Goal: Task Accomplishment & Management: Manage account settings

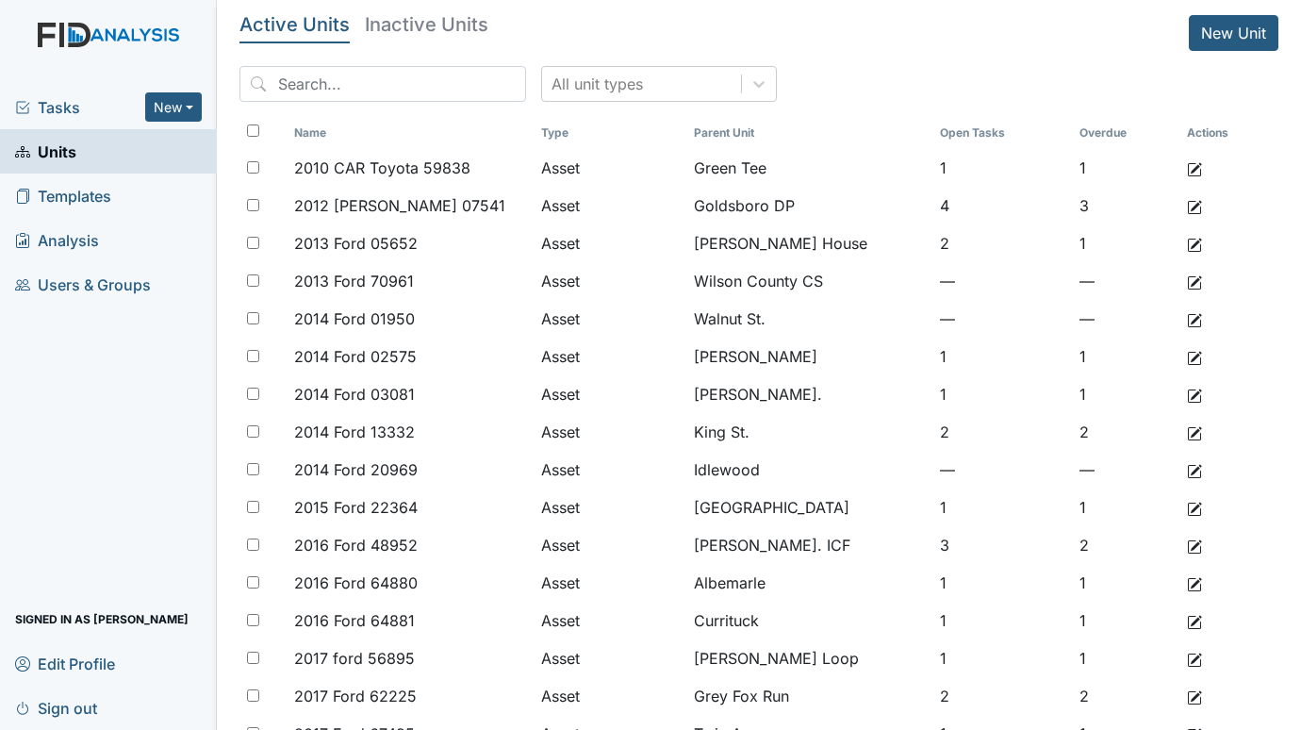
click at [77, 100] on span "Tasks" at bounding box center [80, 107] width 130 height 23
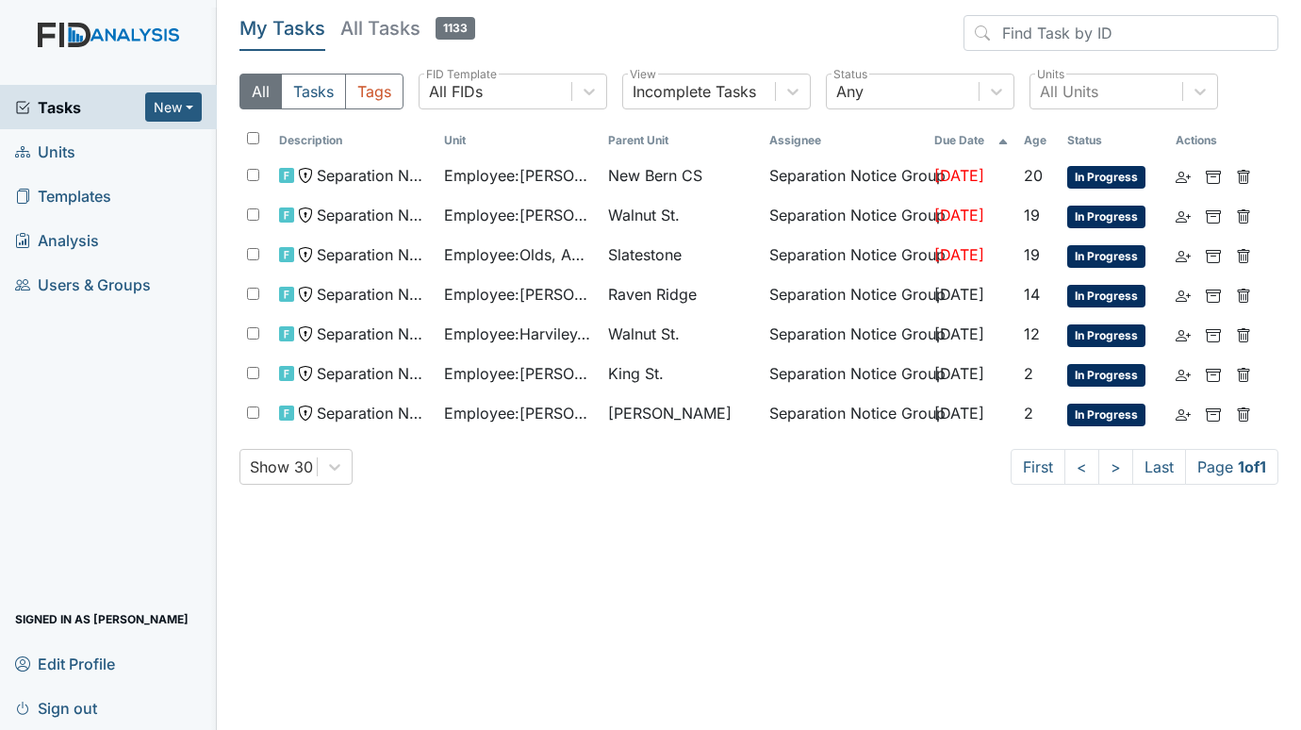
click at [58, 152] on span "Units" at bounding box center [45, 151] width 60 height 29
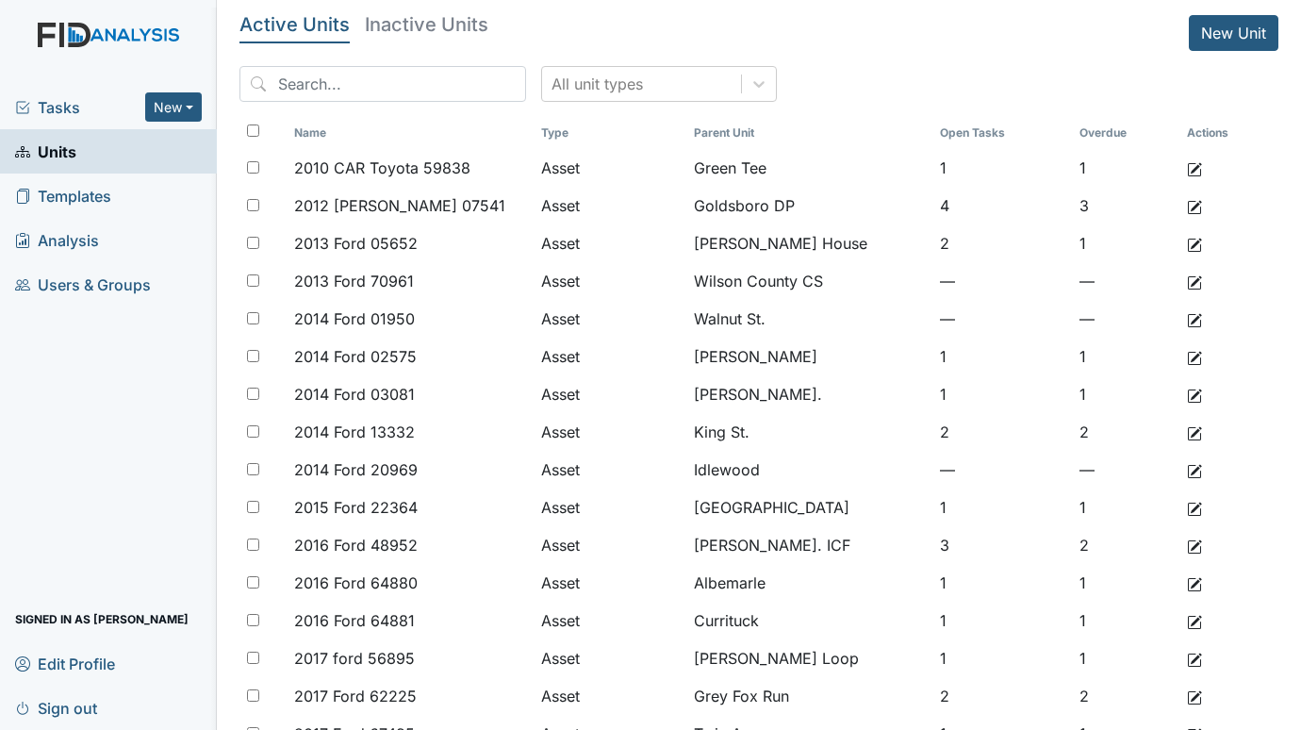
click at [66, 96] on span "Tasks" at bounding box center [80, 107] width 130 height 23
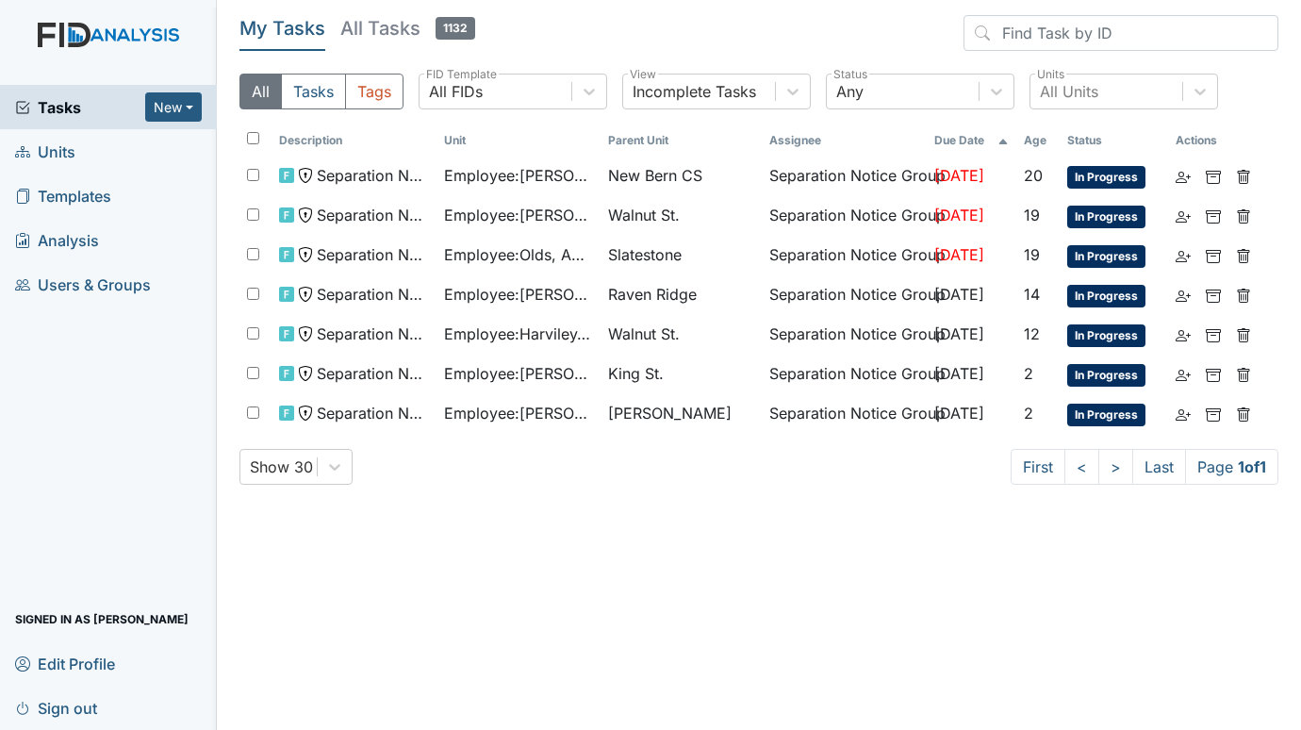
click at [67, 153] on span "Units" at bounding box center [45, 151] width 60 height 29
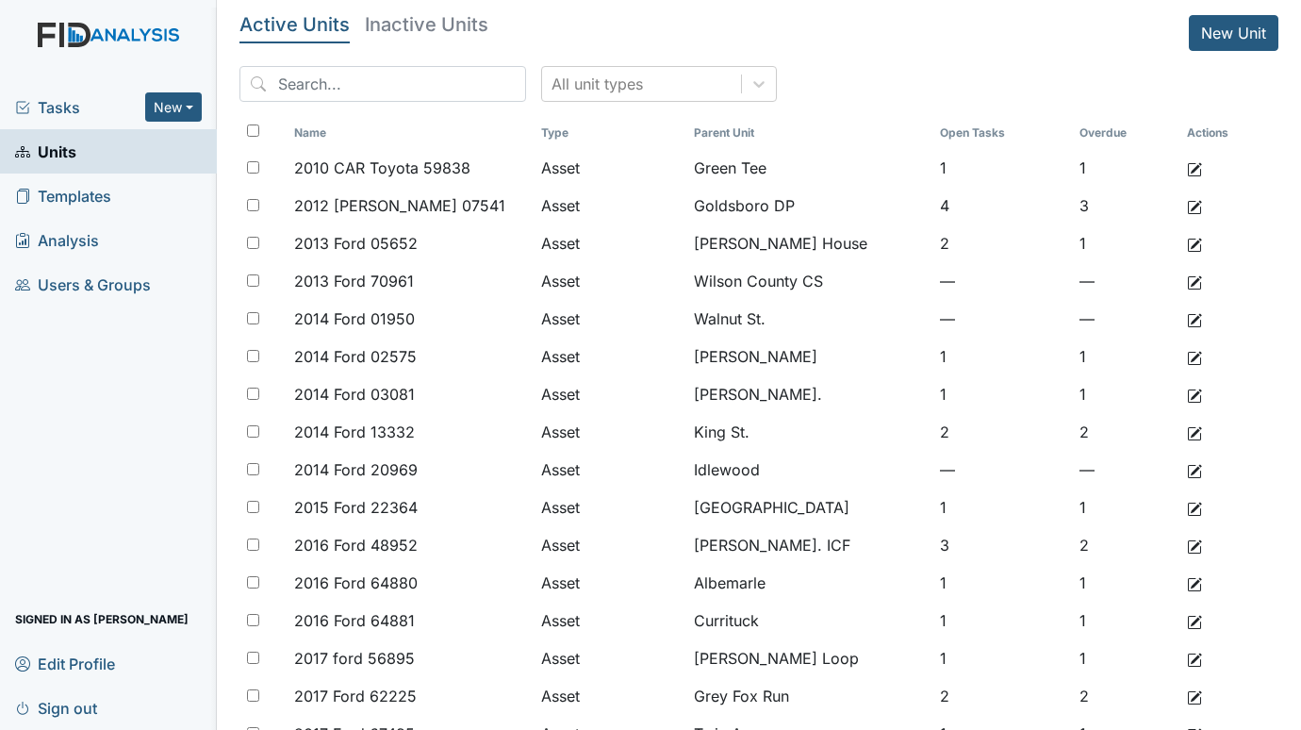
click at [54, 97] on span "Tasks" at bounding box center [80, 107] width 130 height 23
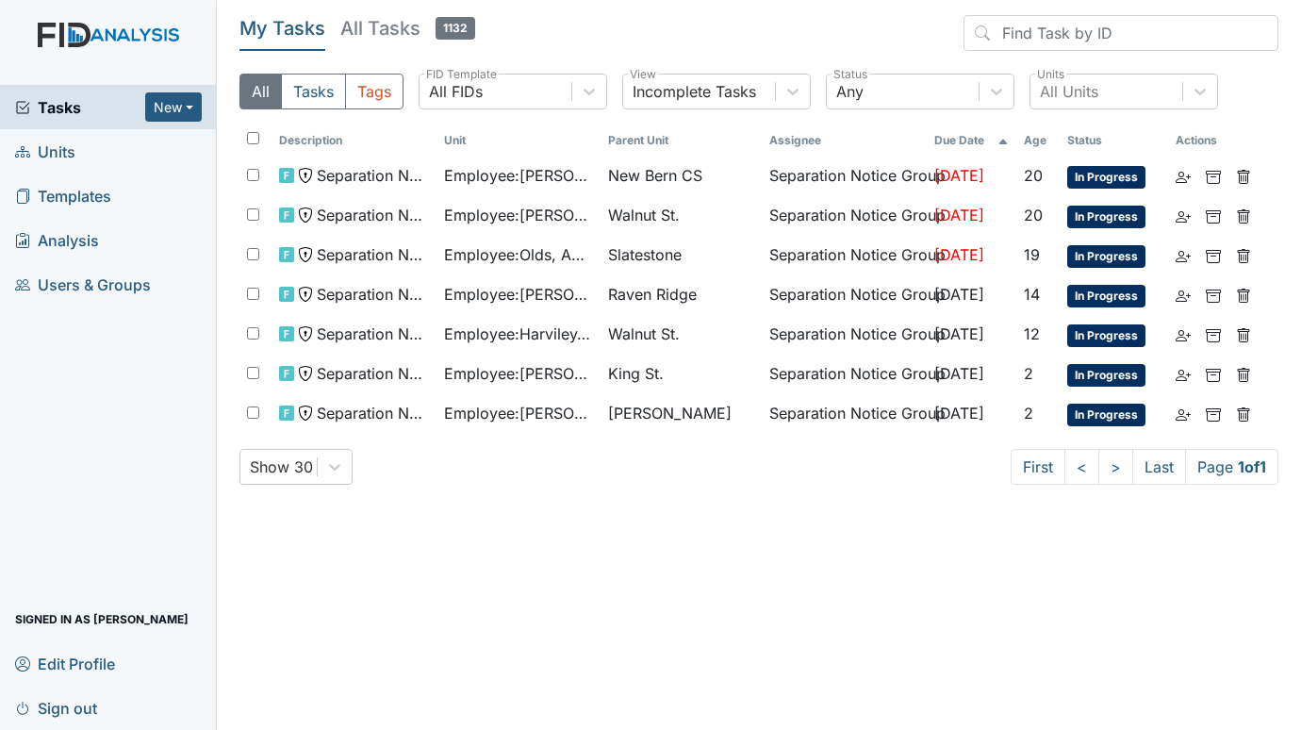
click at [59, 162] on span "Units" at bounding box center [45, 151] width 60 height 29
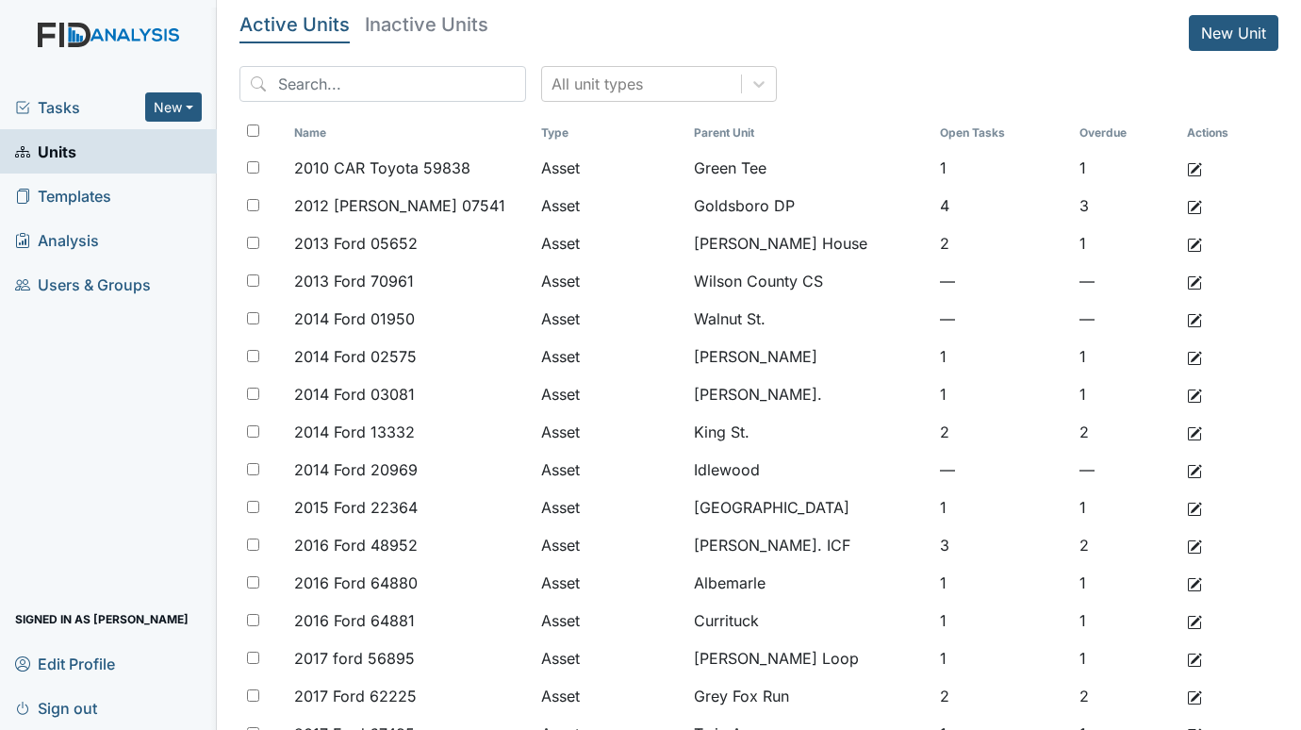
click at [74, 105] on span "Tasks" at bounding box center [80, 107] width 130 height 23
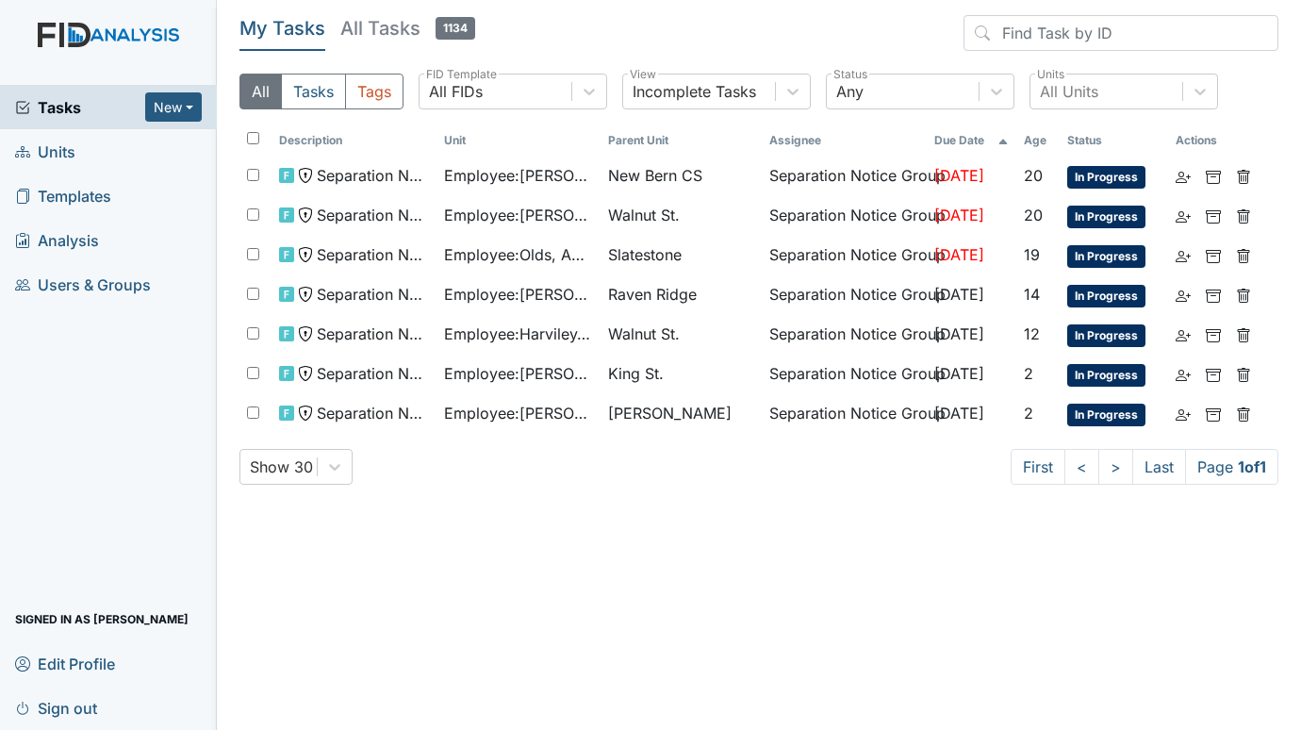
click at [34, 141] on span "Units" at bounding box center [45, 151] width 60 height 29
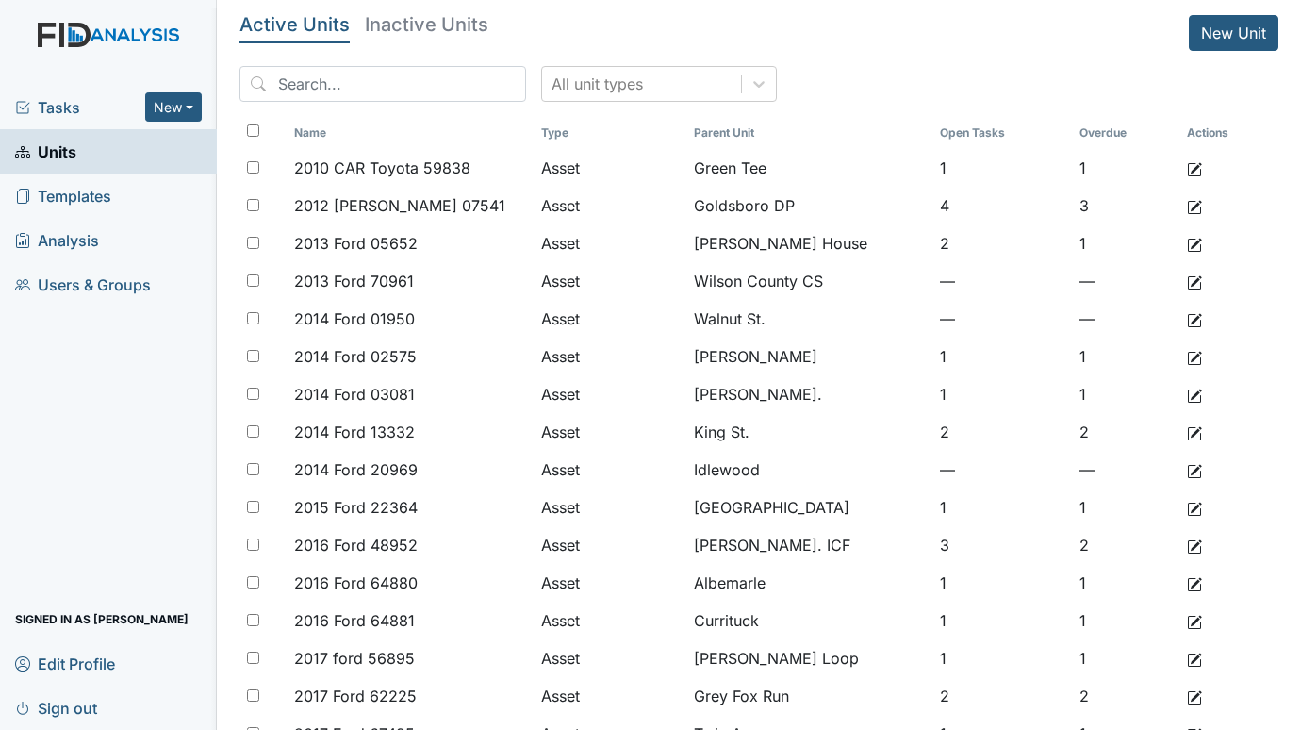
click at [66, 102] on span "Tasks" at bounding box center [80, 107] width 130 height 23
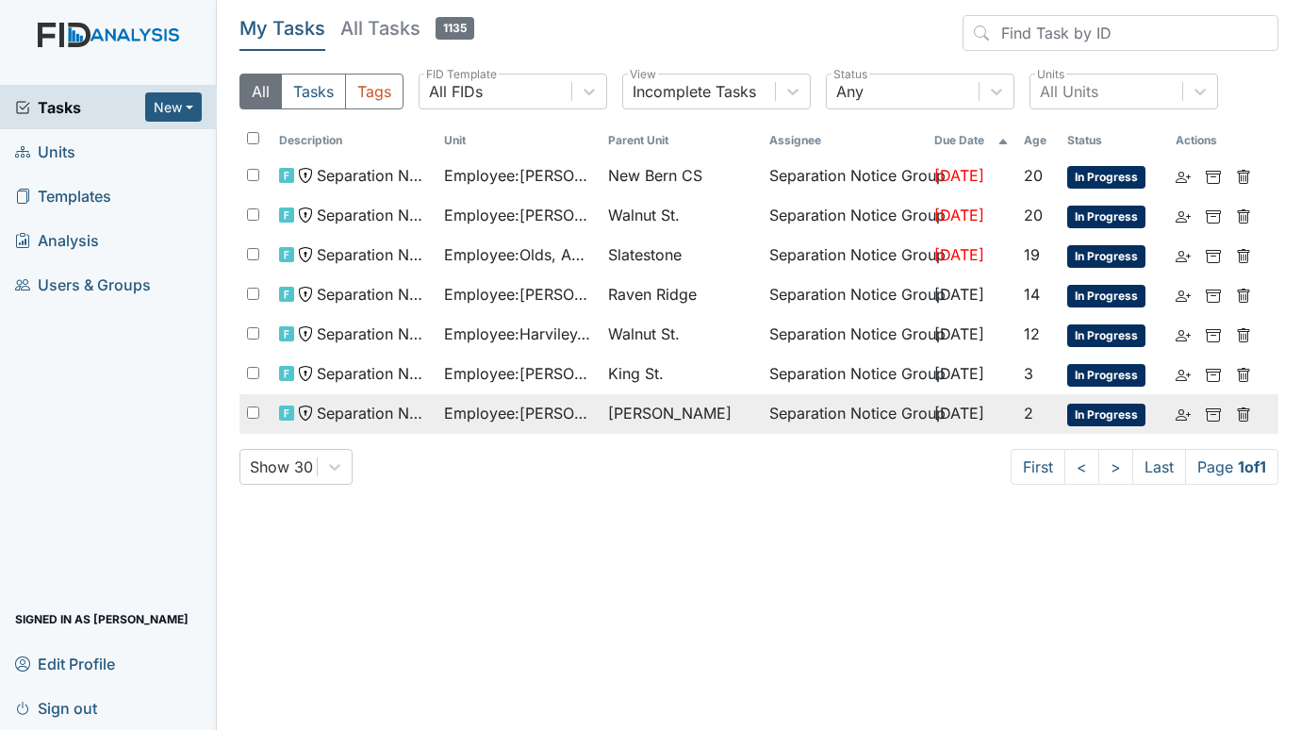
click at [431, 417] on td "Separation Notice" at bounding box center [353, 414] width 165 height 40
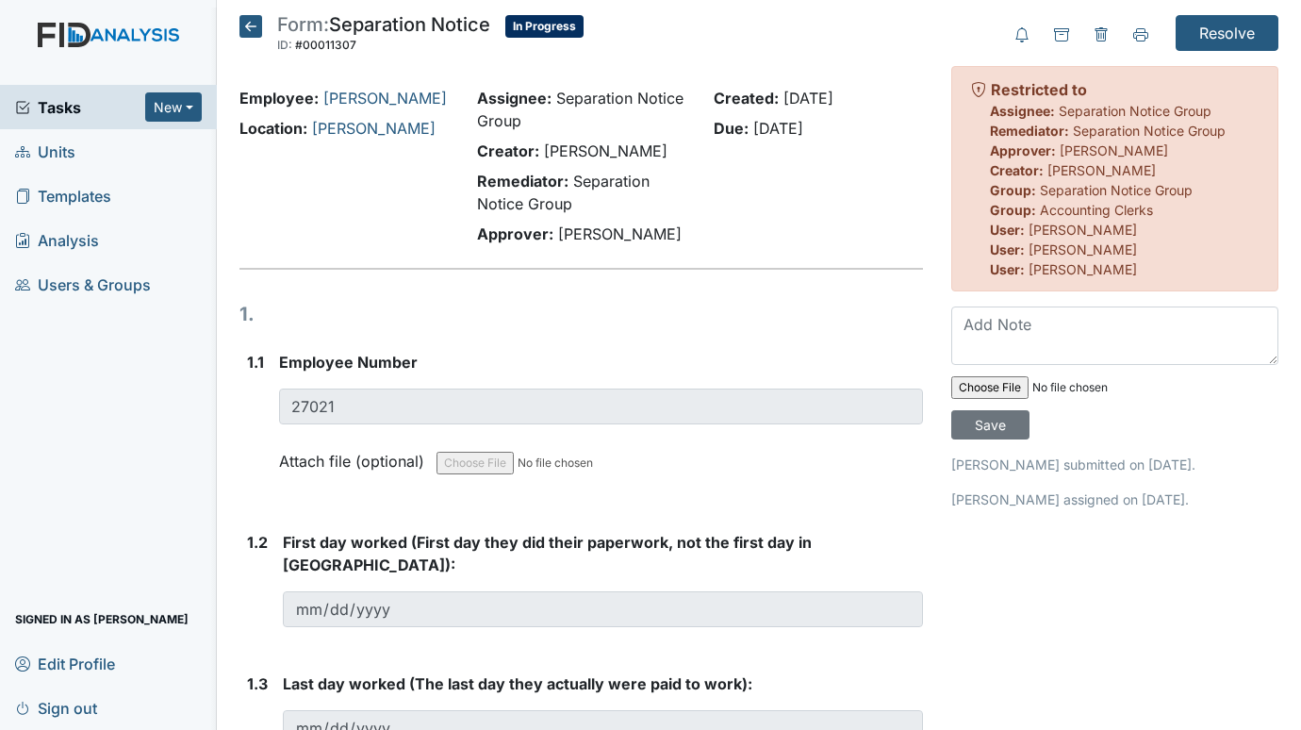
click at [16, 464] on div "Tasks New Form Inspection Document Bundle Units Templates Analysis Users & Grou…" at bounding box center [108, 407] width 217 height 645
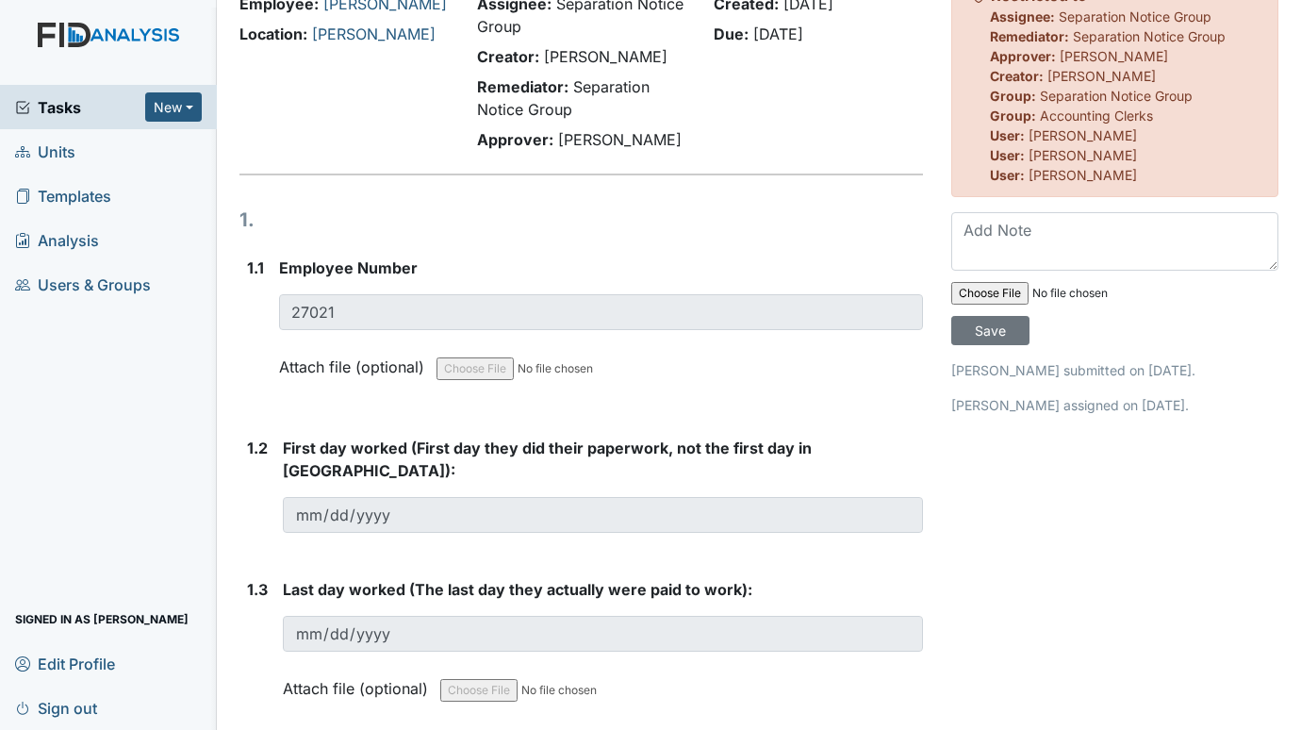
click at [63, 163] on span "Units" at bounding box center [45, 151] width 60 height 29
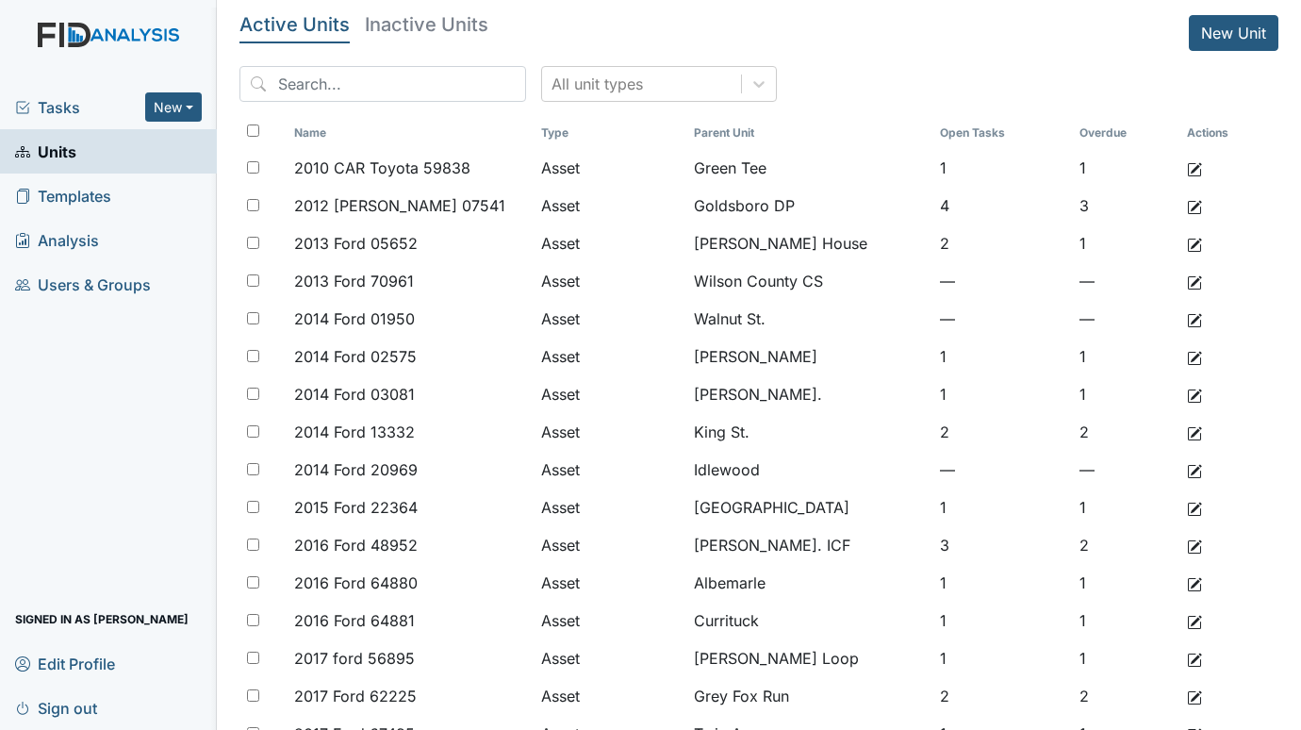
click at [48, 103] on span "Tasks" at bounding box center [80, 107] width 130 height 23
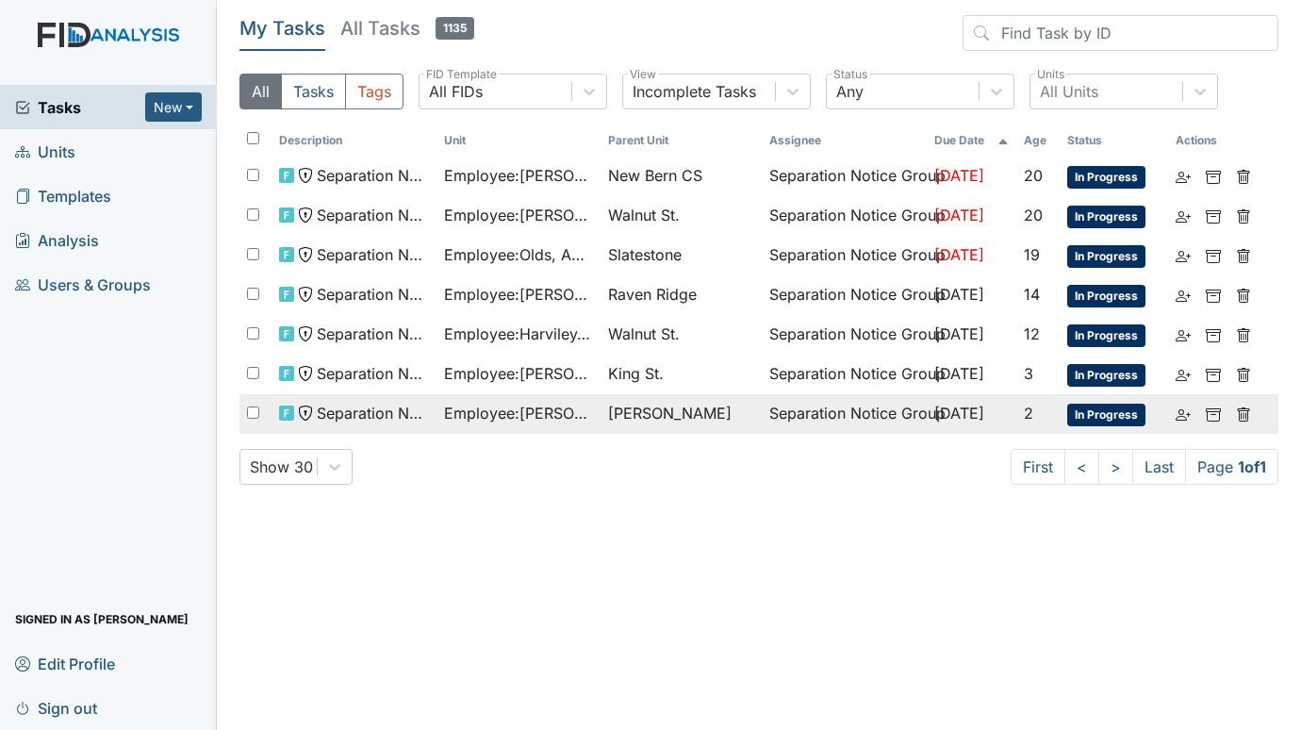
click at [591, 414] on td "Employee : McGee, Ebony" at bounding box center [518, 414] width 165 height 40
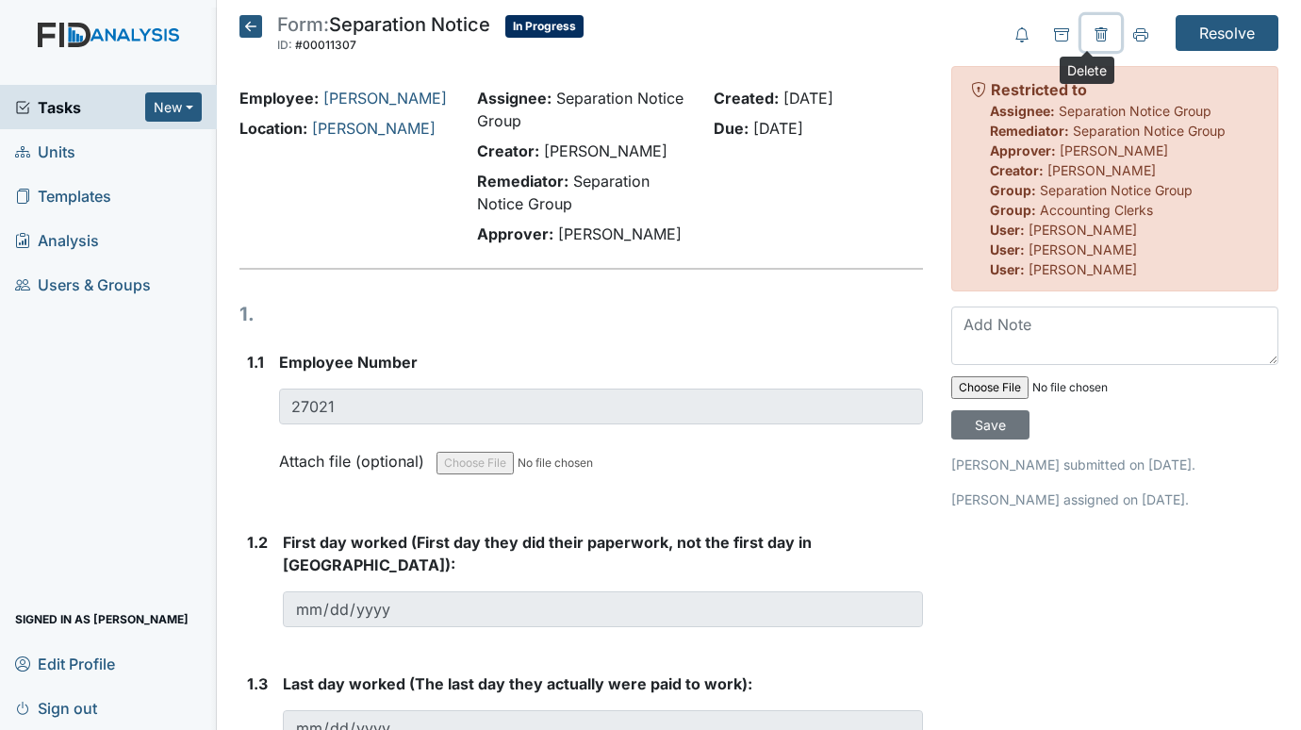
click at [1093, 33] on icon at bounding box center [1100, 34] width 15 height 15
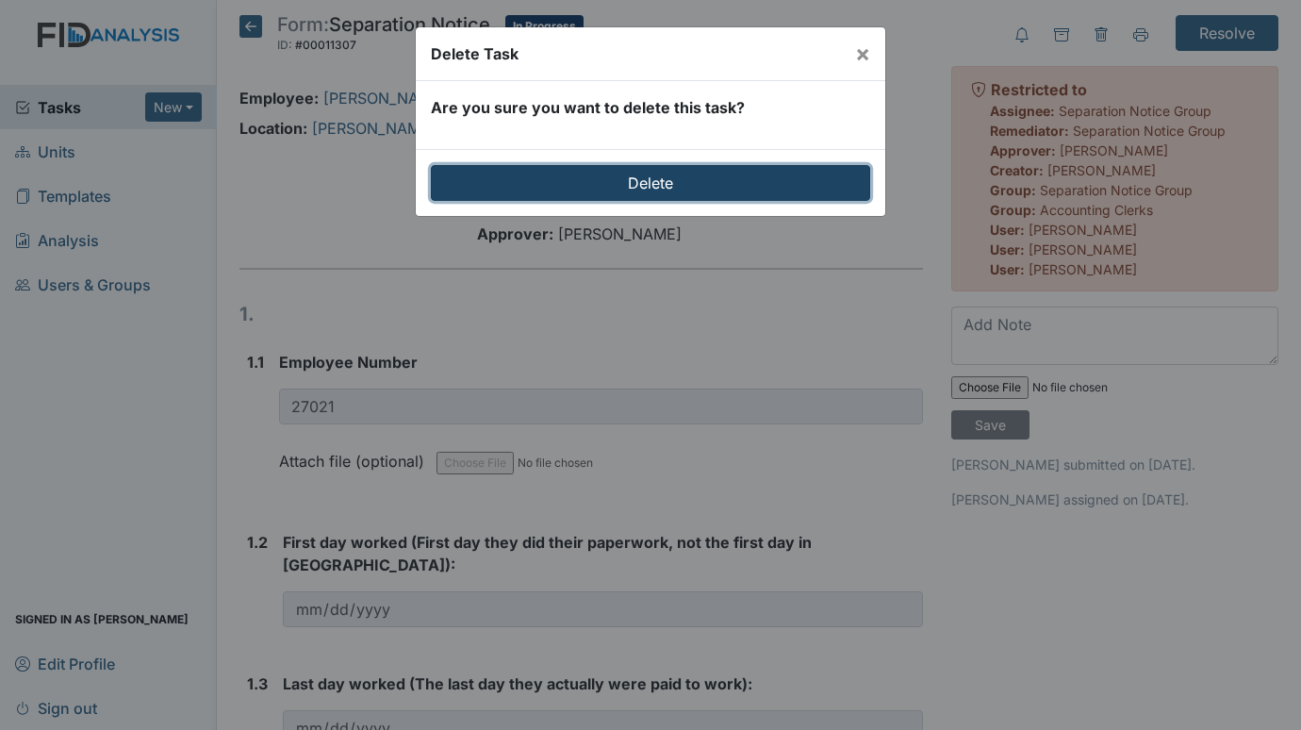
click at [649, 179] on input "Delete" at bounding box center [650, 183] width 439 height 36
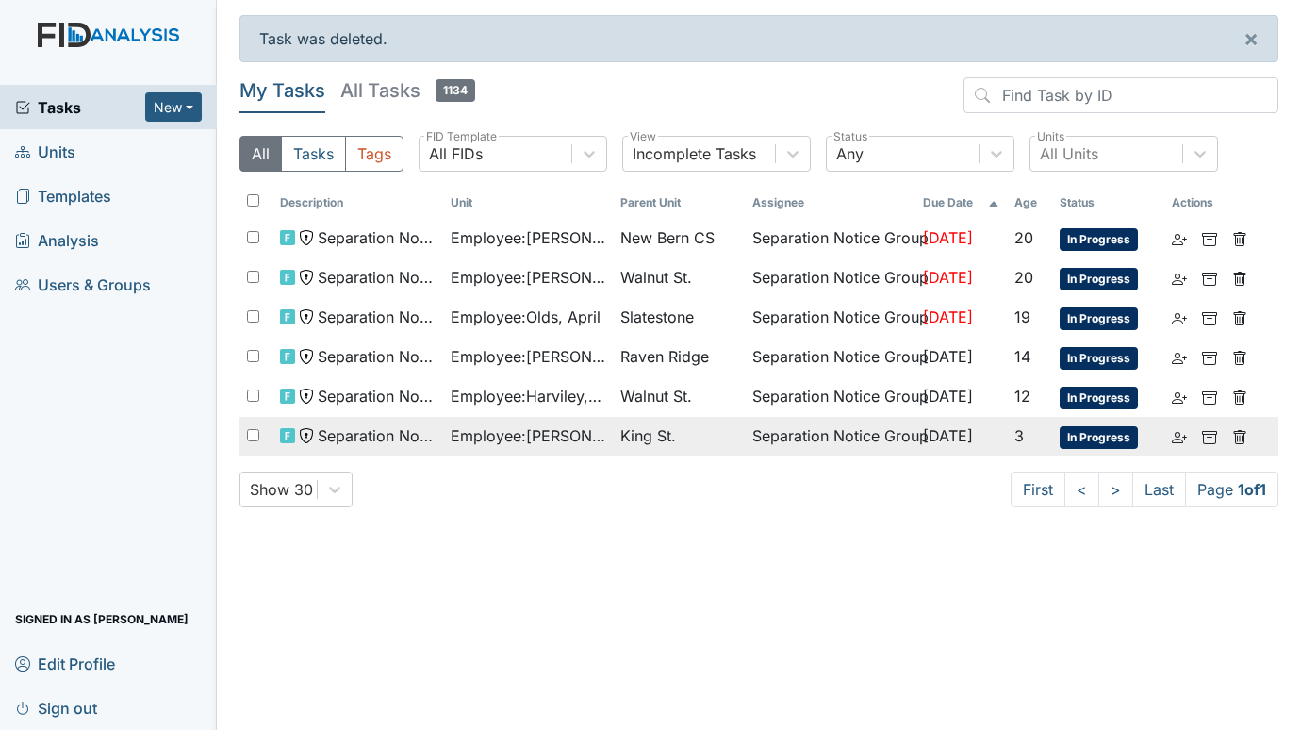
click at [584, 435] on span "Employee : [PERSON_NAME]" at bounding box center [529, 435] width 156 height 23
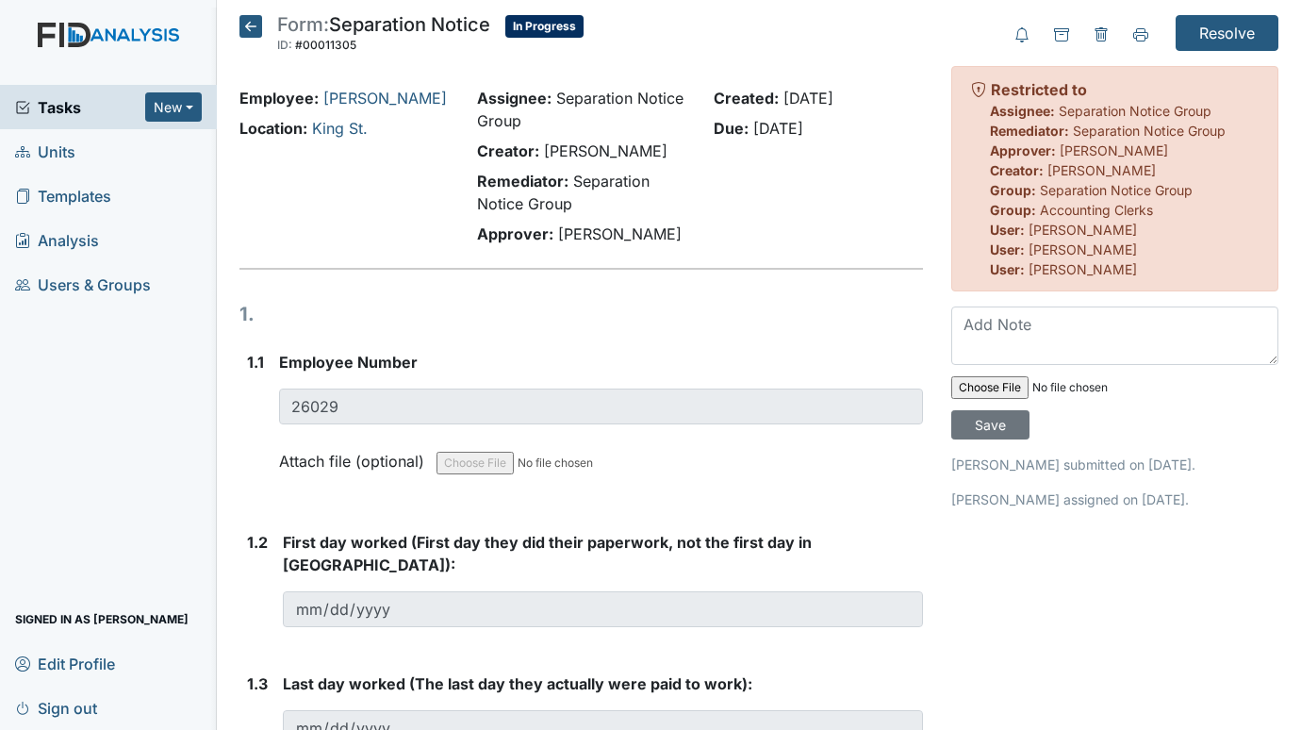
click at [64, 152] on span "Units" at bounding box center [45, 151] width 60 height 29
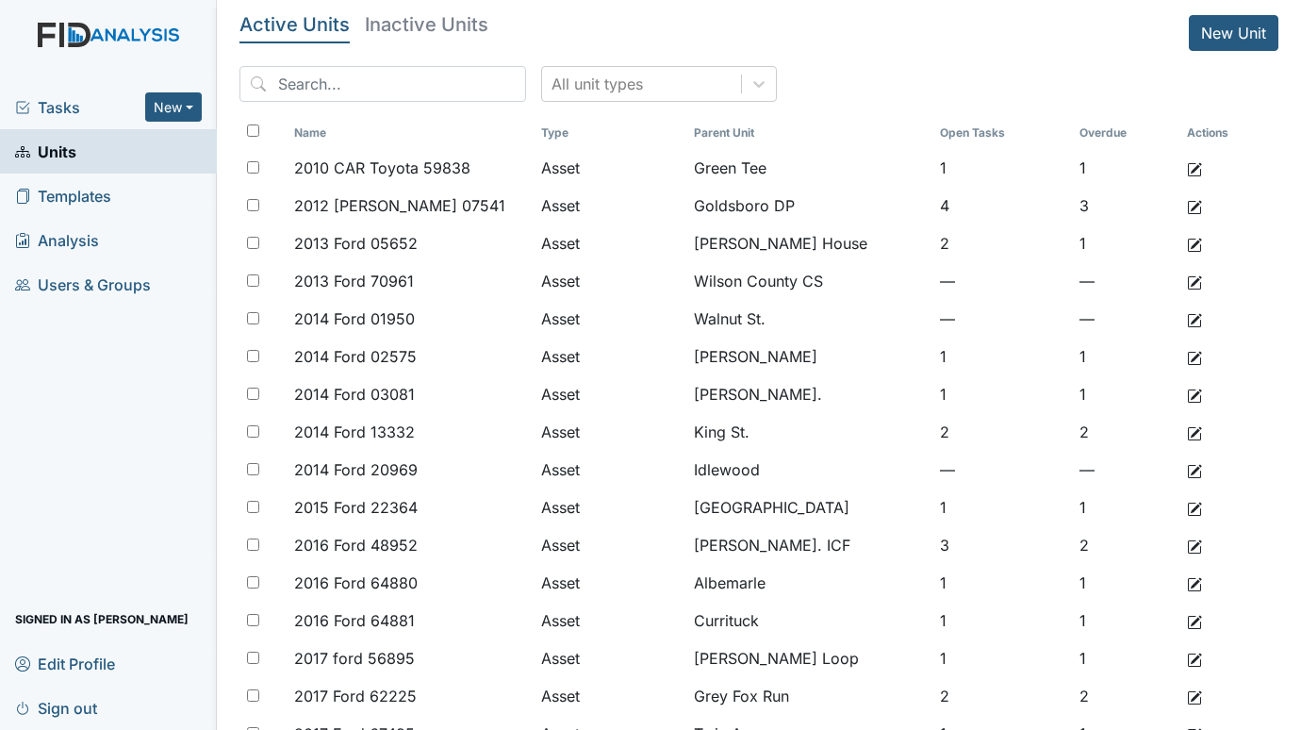
click at [60, 101] on span "Tasks" at bounding box center [80, 107] width 130 height 23
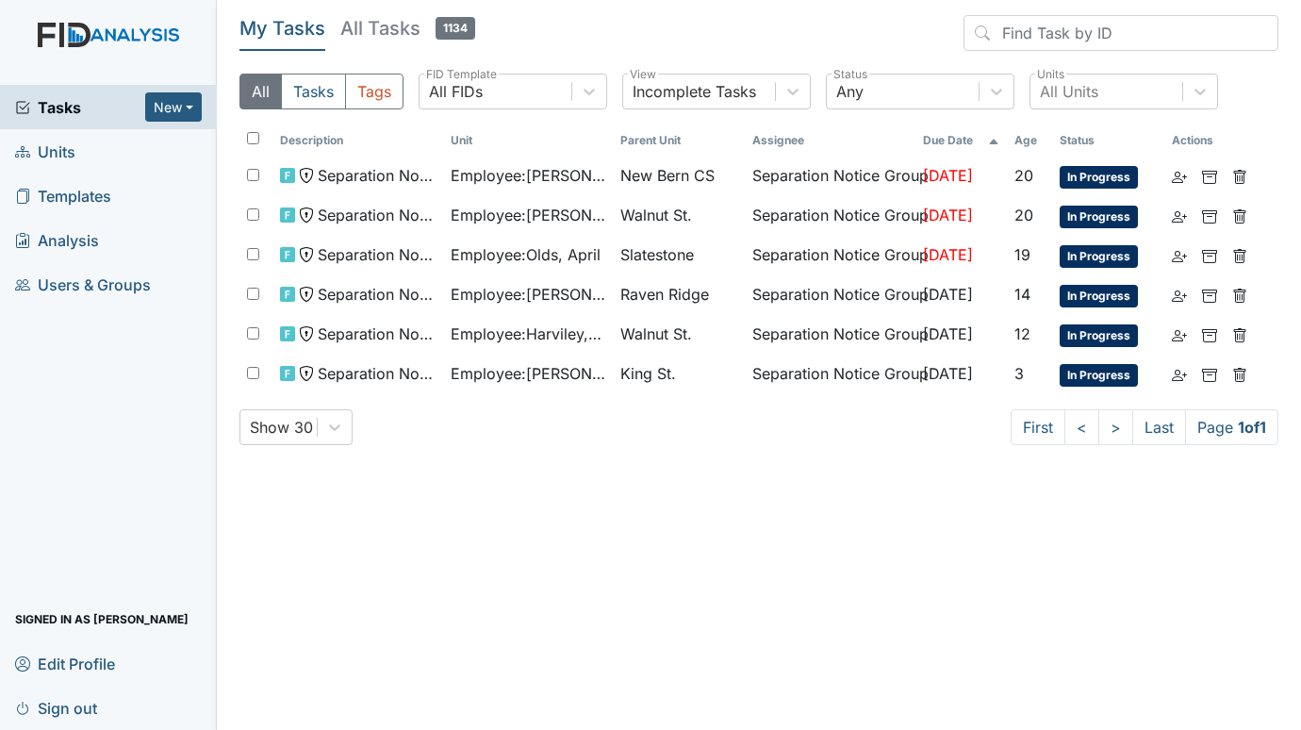
click at [49, 151] on span "Units" at bounding box center [45, 151] width 60 height 29
